Goal: Task Accomplishment & Management: Manage account settings

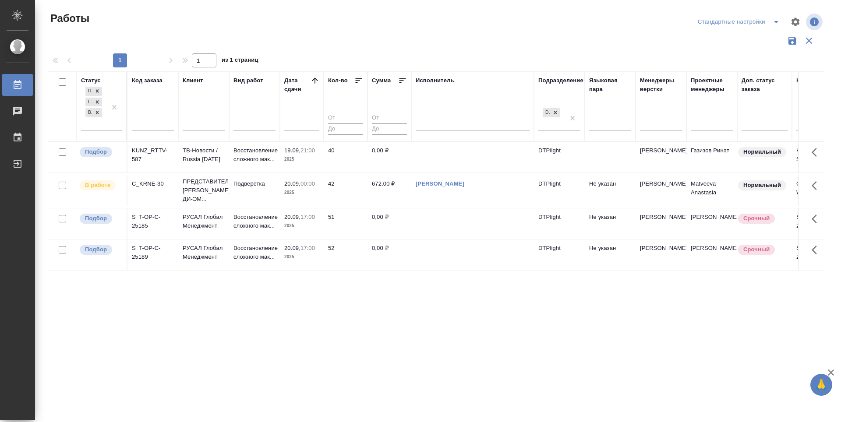
click at [317, 77] on icon at bounding box center [314, 80] width 9 height 9
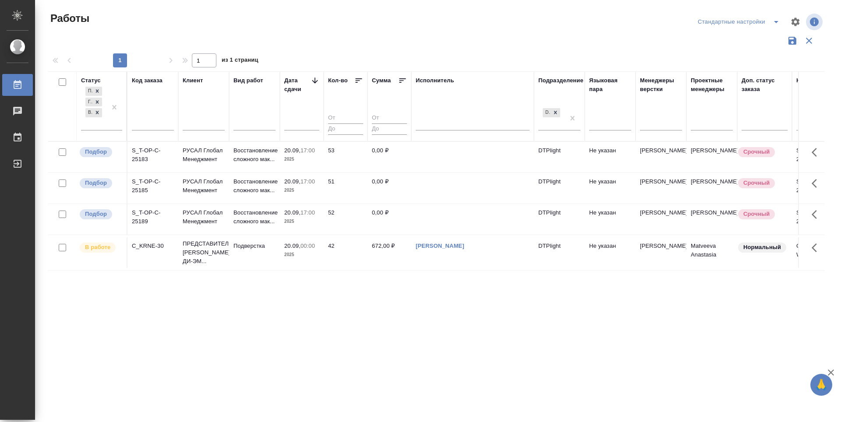
click at [315, 80] on icon at bounding box center [315, 80] width 6 height 6
click at [470, 340] on div "Статус Подбор Готов к работе В работе Код заказа Клиент Вид работ Дата сдачи Ко…" at bounding box center [436, 228] width 776 height 315
click at [103, 152] on p "Подбор" at bounding box center [96, 152] width 22 height 9
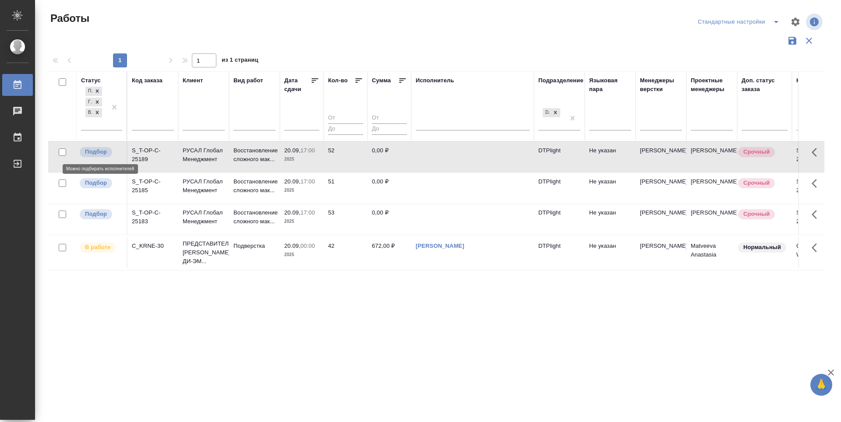
click at [103, 152] on p "Подбор" at bounding box center [96, 152] width 22 height 9
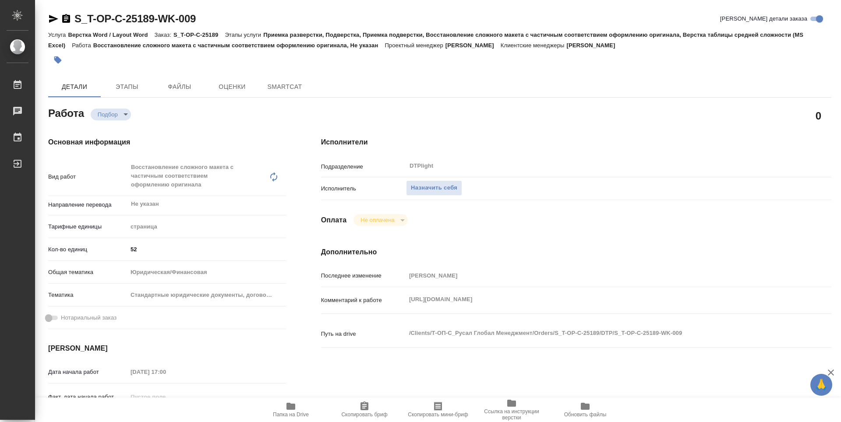
type textarea "x"
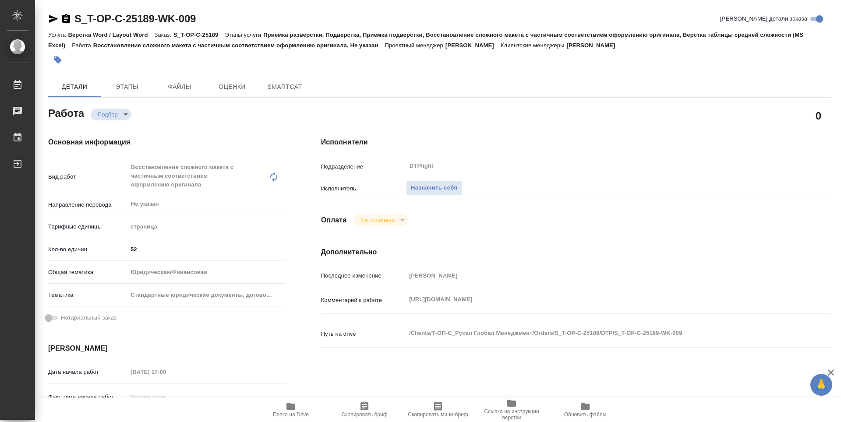
type textarea "x"
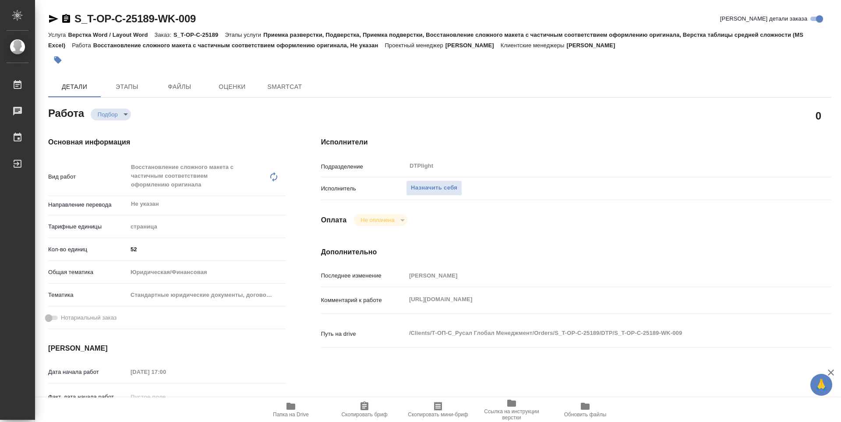
type textarea "x"
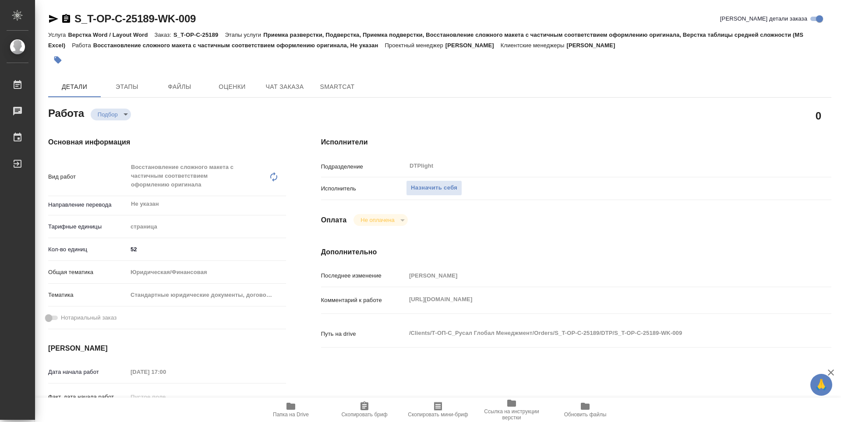
type textarea "x"
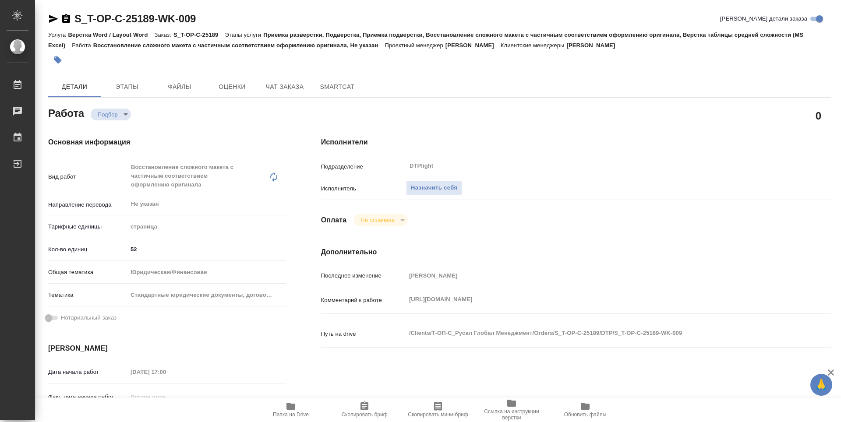
type textarea "x"
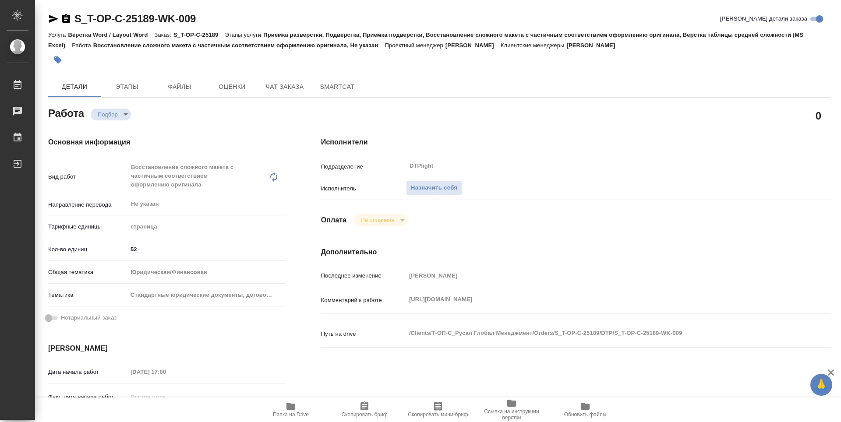
click at [289, 410] on icon "button" at bounding box center [290, 406] width 9 height 7
type textarea "x"
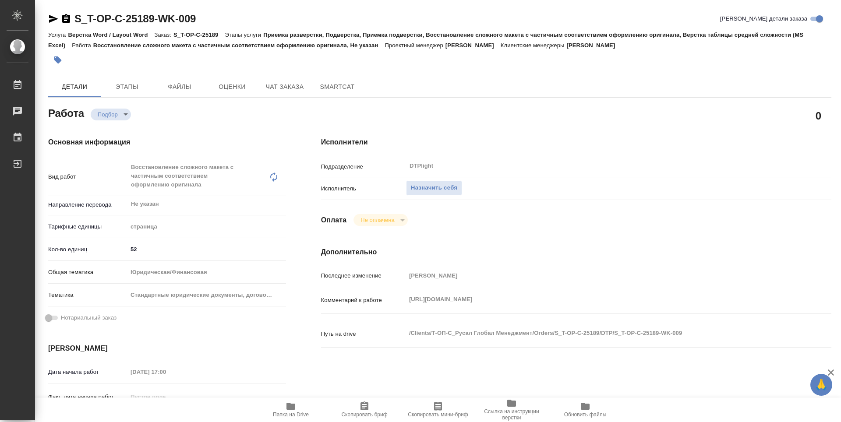
type textarea "x"
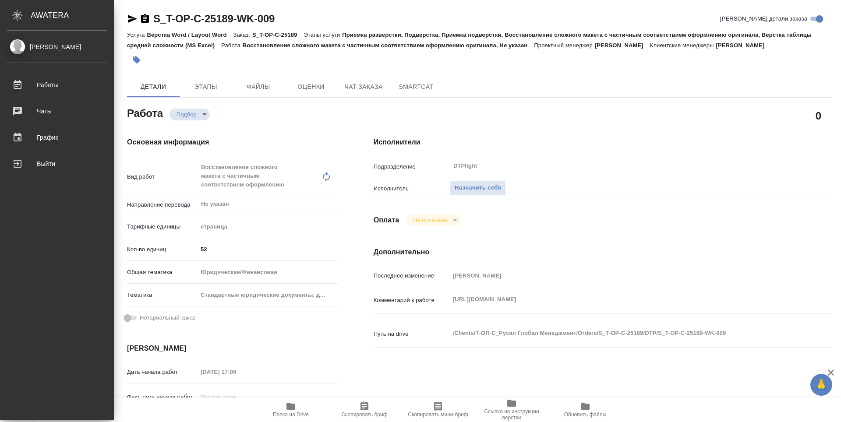
type textarea "x"
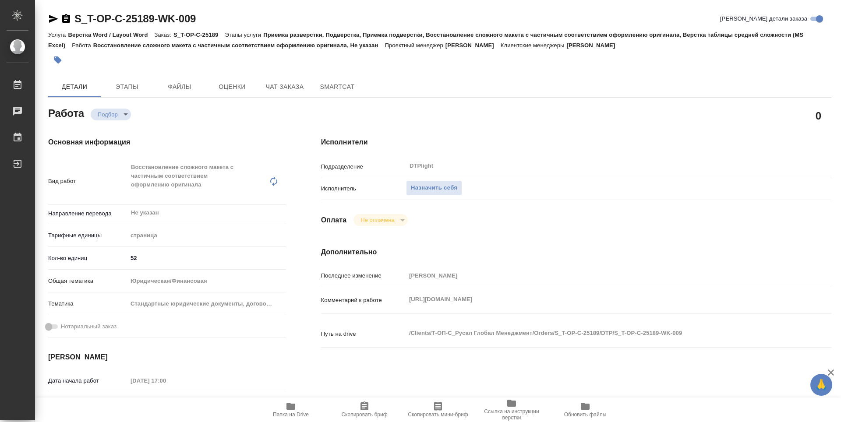
click at [633, 104] on div "0" at bounding box center [575, 115] width 545 height 57
click at [51, 19] on icon "button" at bounding box center [53, 19] width 11 height 11
click at [438, 187] on span "Назначить себя" at bounding box center [434, 188] width 46 height 10
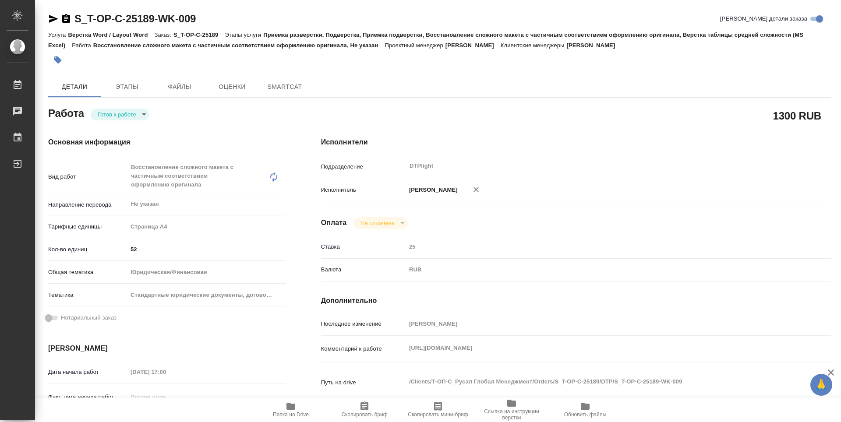
type textarea "x"
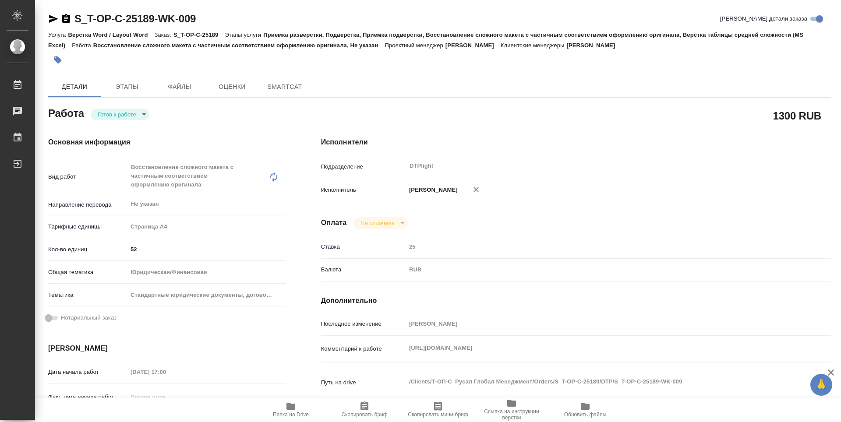
type textarea "x"
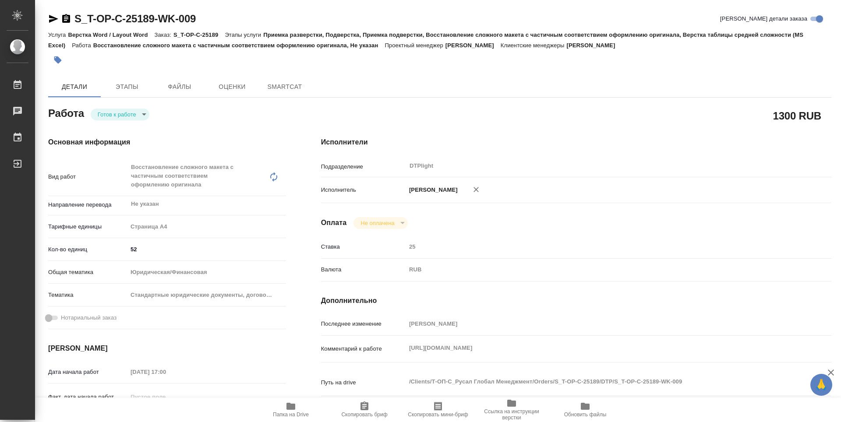
type textarea "x"
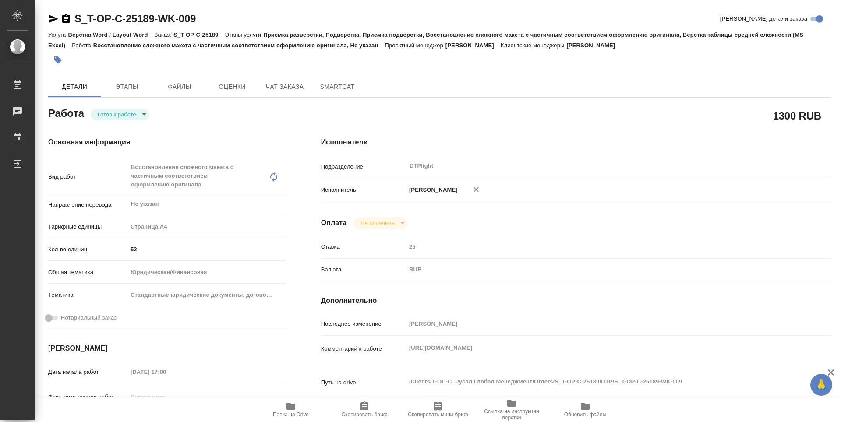
type textarea "x"
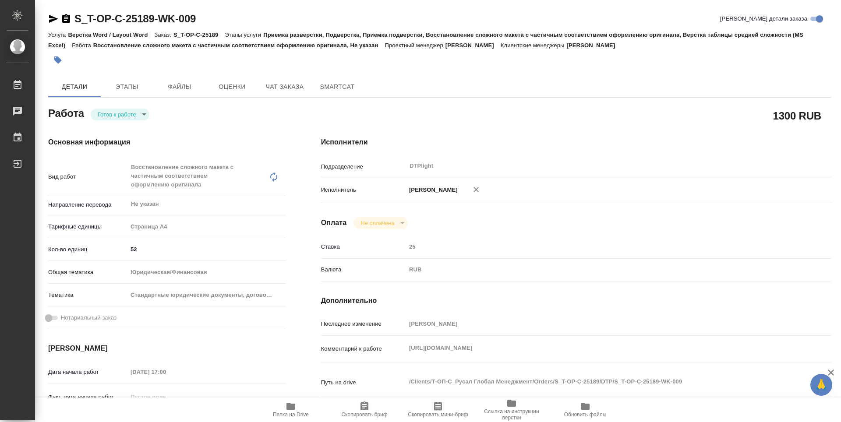
type textarea "x"
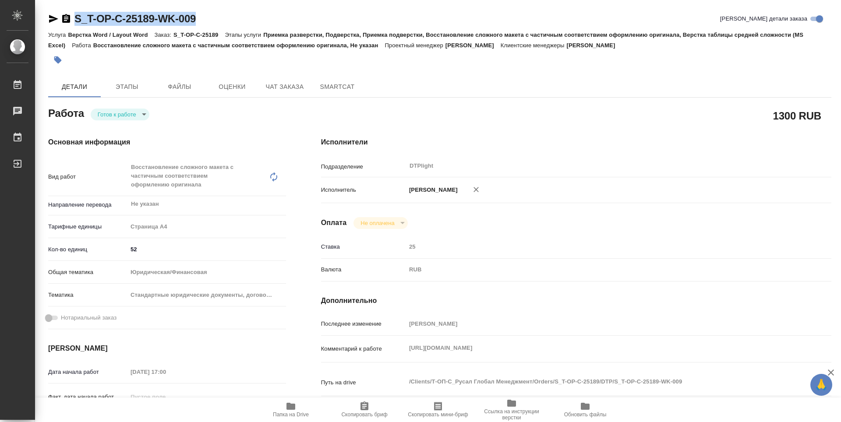
drag, startPoint x: 210, startPoint y: 13, endPoint x: 63, endPoint y: 18, distance: 146.3
click at [63, 18] on div "S_T-OP-C-25189-WK-009 Кратко детали заказа" at bounding box center [439, 19] width 783 height 14
copy link "S_T-OP-C-25189-WK-009"
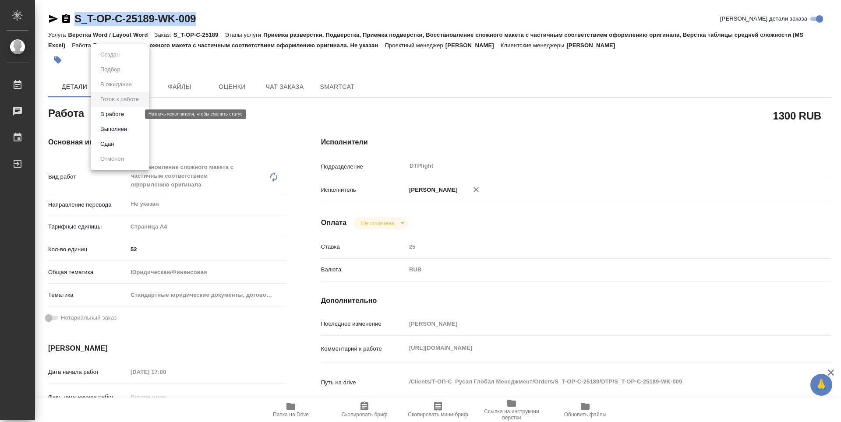
click at [114, 116] on body "🙏 .cls-1 fill:#fff; AWATERA Zubakova Viktoriya Работы 0 Чаты График Выйти S_T-O…" at bounding box center [420, 211] width 841 height 422
click at [114, 115] on button "В работе" at bounding box center [112, 114] width 29 height 10
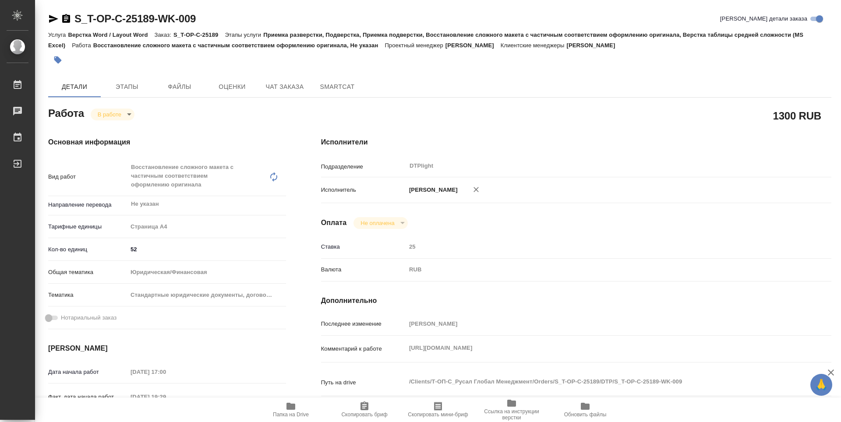
type textarea "x"
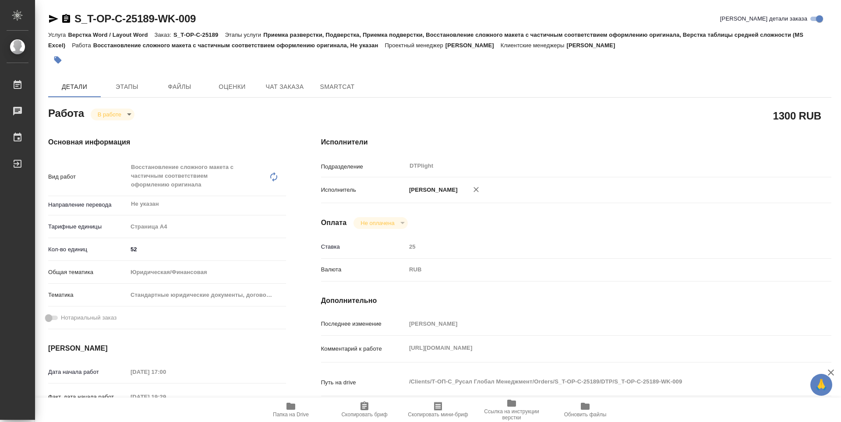
type textarea "x"
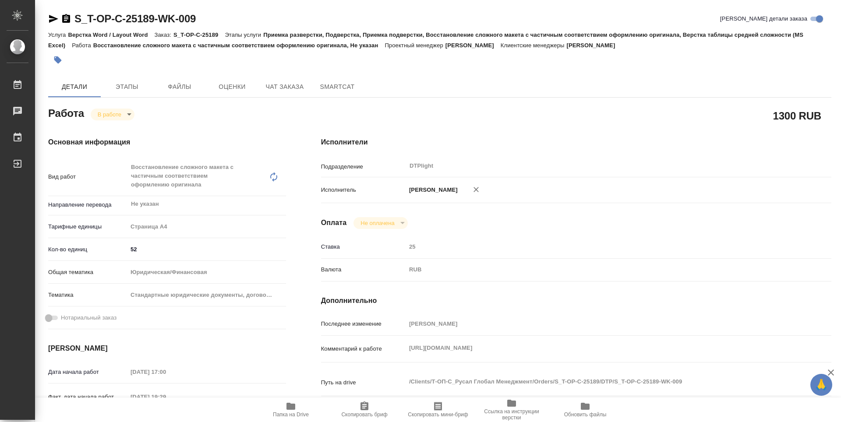
type textarea "x"
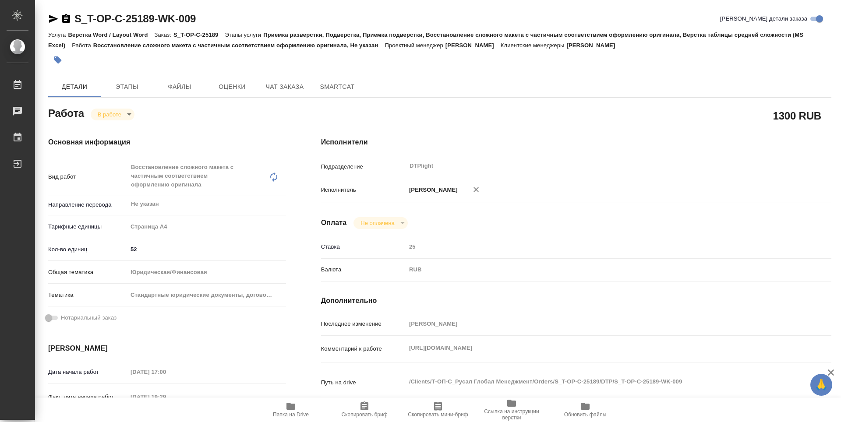
type textarea "x"
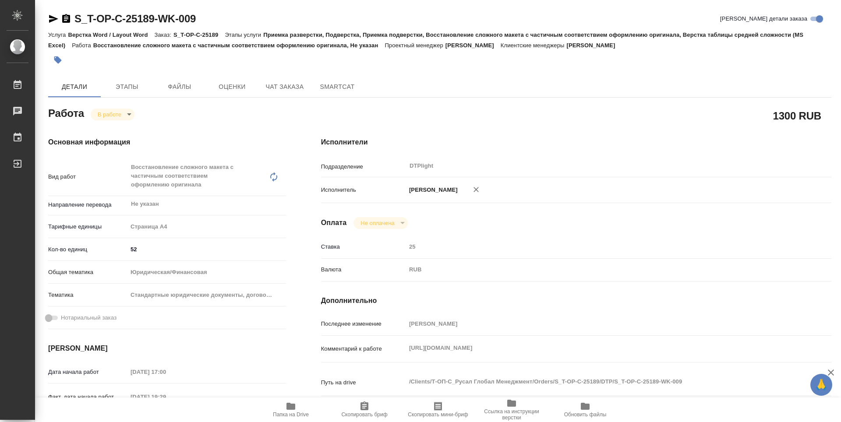
click at [563, 116] on div "1300 RUB" at bounding box center [576, 116] width 510 height 22
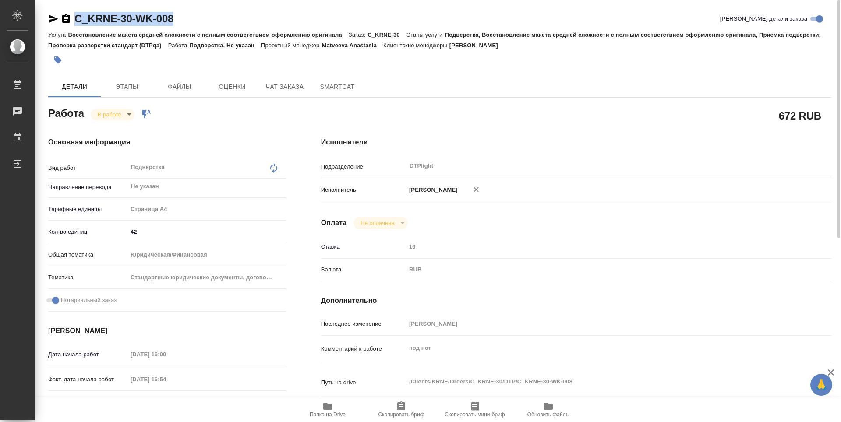
click at [192, 20] on div "C_KRNE-30-WK-008 Кратко детали заказа" at bounding box center [439, 19] width 783 height 14
drag, startPoint x: 179, startPoint y: 16, endPoint x: 68, endPoint y: 21, distance: 111.3
click at [68, 21] on div "C_KRNE-30-WK-008 Кратко детали заказа" at bounding box center [439, 19] width 783 height 14
click at [341, 410] on span "Папка на Drive" at bounding box center [327, 409] width 63 height 17
click at [104, 114] on body "🙏 .cls-1 fill:#fff; AWATERA Zubakova Viktoriya Работы 0 Чаты График Выйти C_KRN…" at bounding box center [420, 211] width 841 height 422
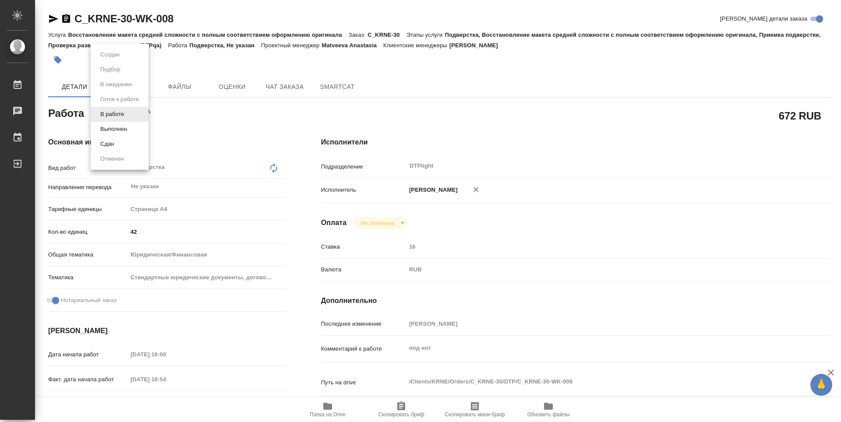
click at [818, 86] on div at bounding box center [420, 211] width 841 height 422
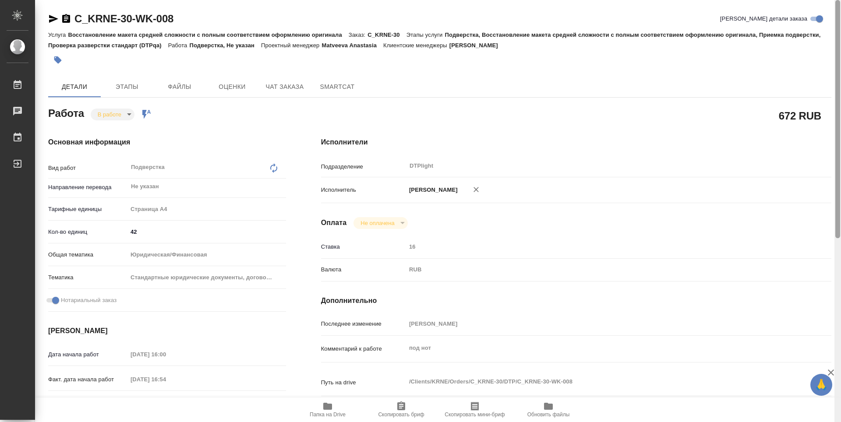
drag, startPoint x: 839, startPoint y: 79, endPoint x: 225, endPoint y: 41, distance: 615.4
click at [836, 53] on div at bounding box center [837, 119] width 5 height 238
click at [115, 119] on body "🙏 .cls-1 fill:#fff; AWATERA Zubakova Viktoriya Работы 0 Чаты График Выйти C_KRN…" at bounding box center [420, 211] width 841 height 422
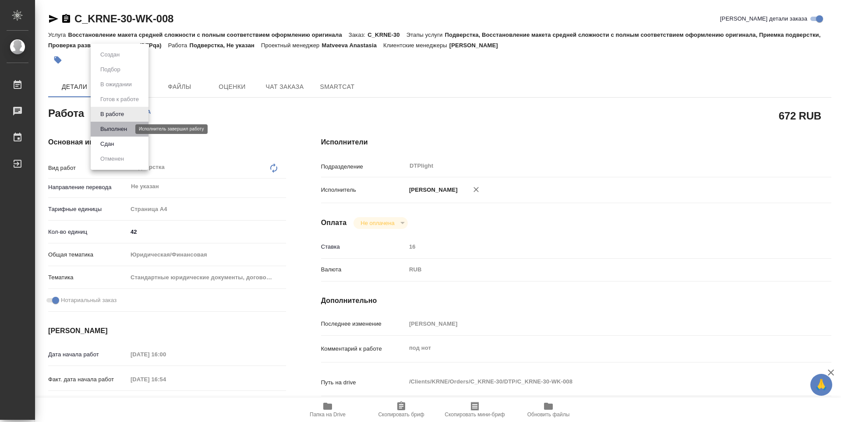
click at [113, 128] on button "Выполнен" at bounding box center [114, 129] width 32 height 10
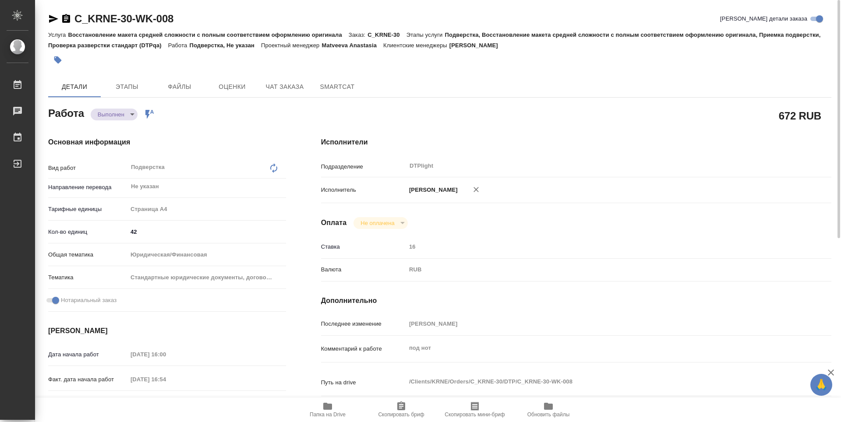
type textarea "x"
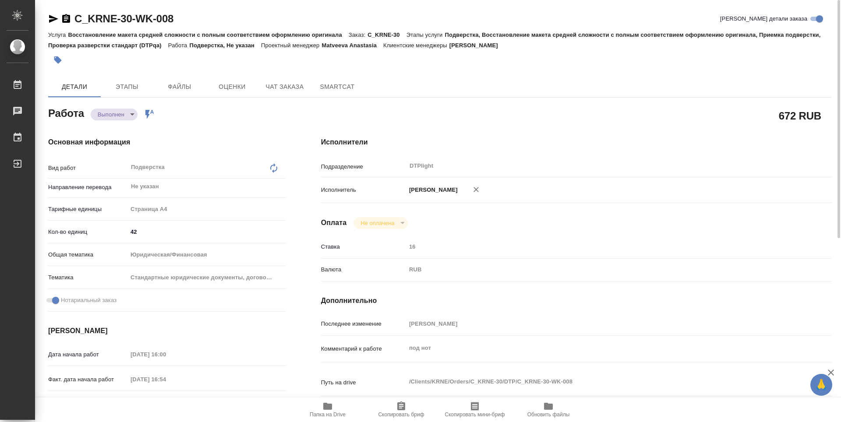
type textarea "x"
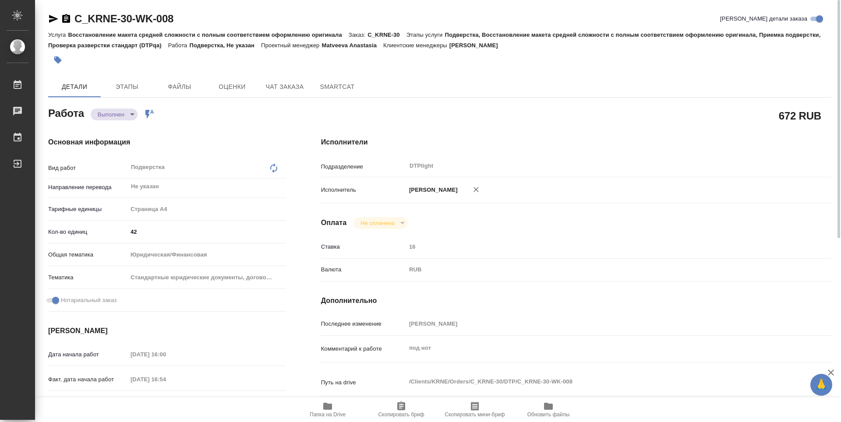
type textarea "x"
